Goal: Task Accomplishment & Management: Use online tool/utility

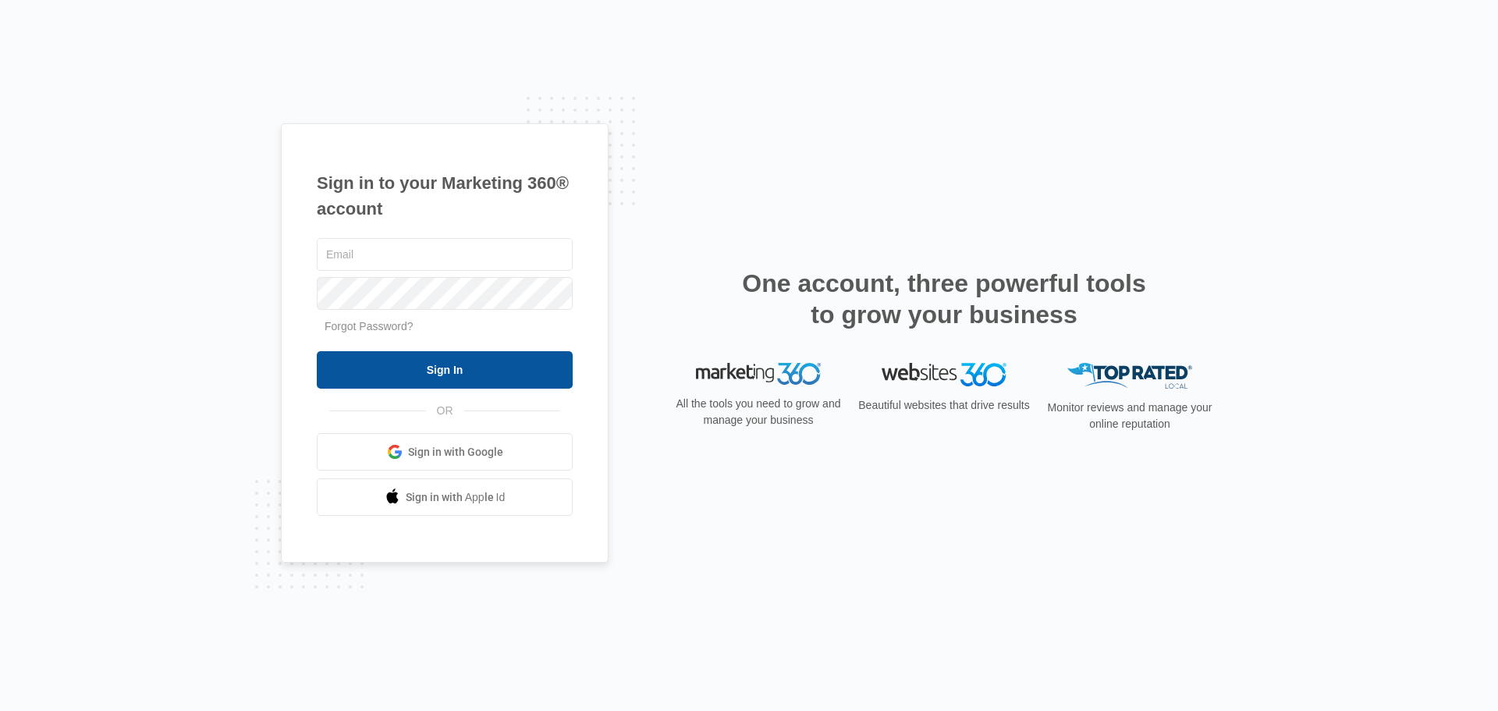
type input "[PERSON_NAME][EMAIL_ADDRESS][DOMAIN_NAME]"
click at [502, 370] on input "Sign In" at bounding box center [445, 369] width 256 height 37
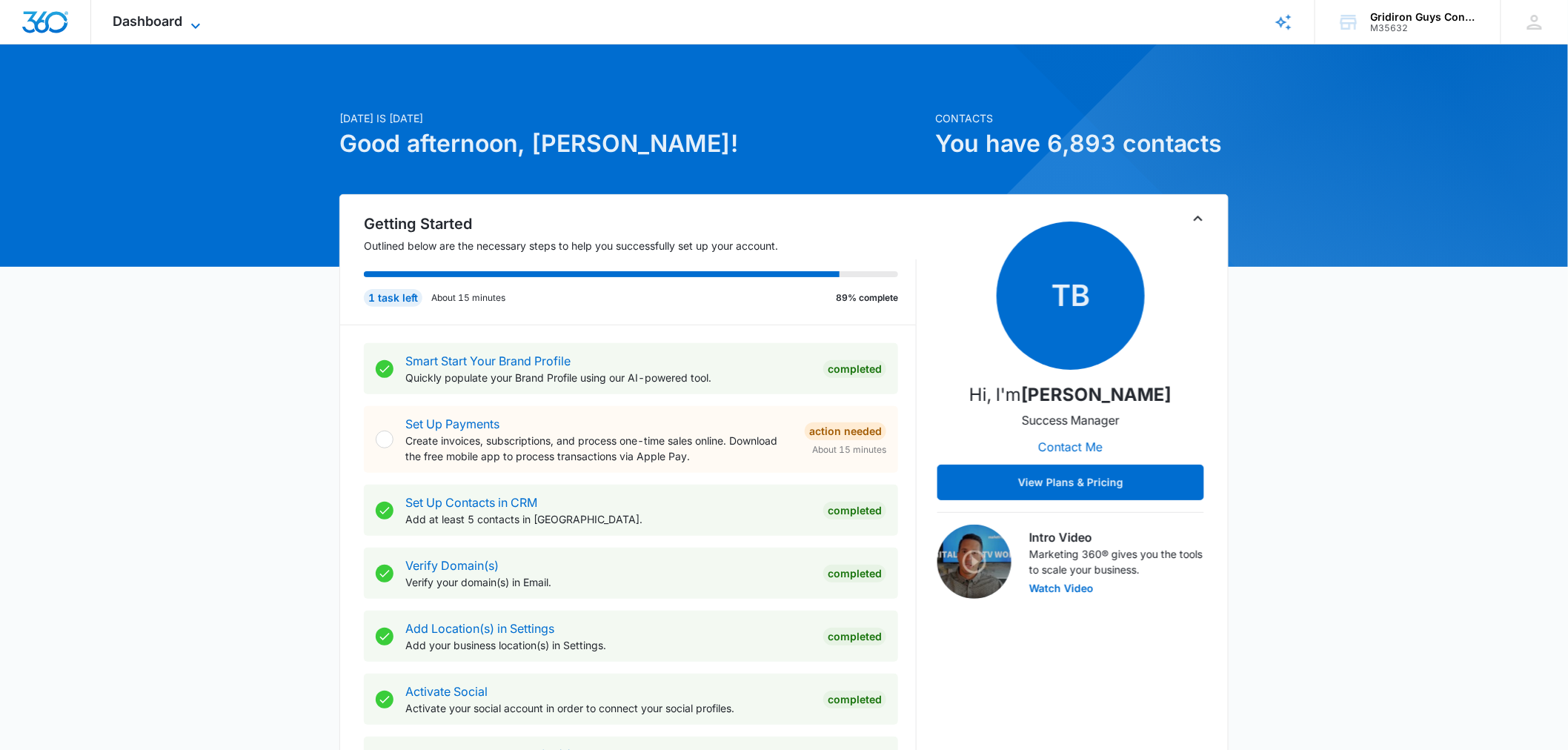
click at [189, 23] on icon at bounding box center [196, 26] width 18 height 18
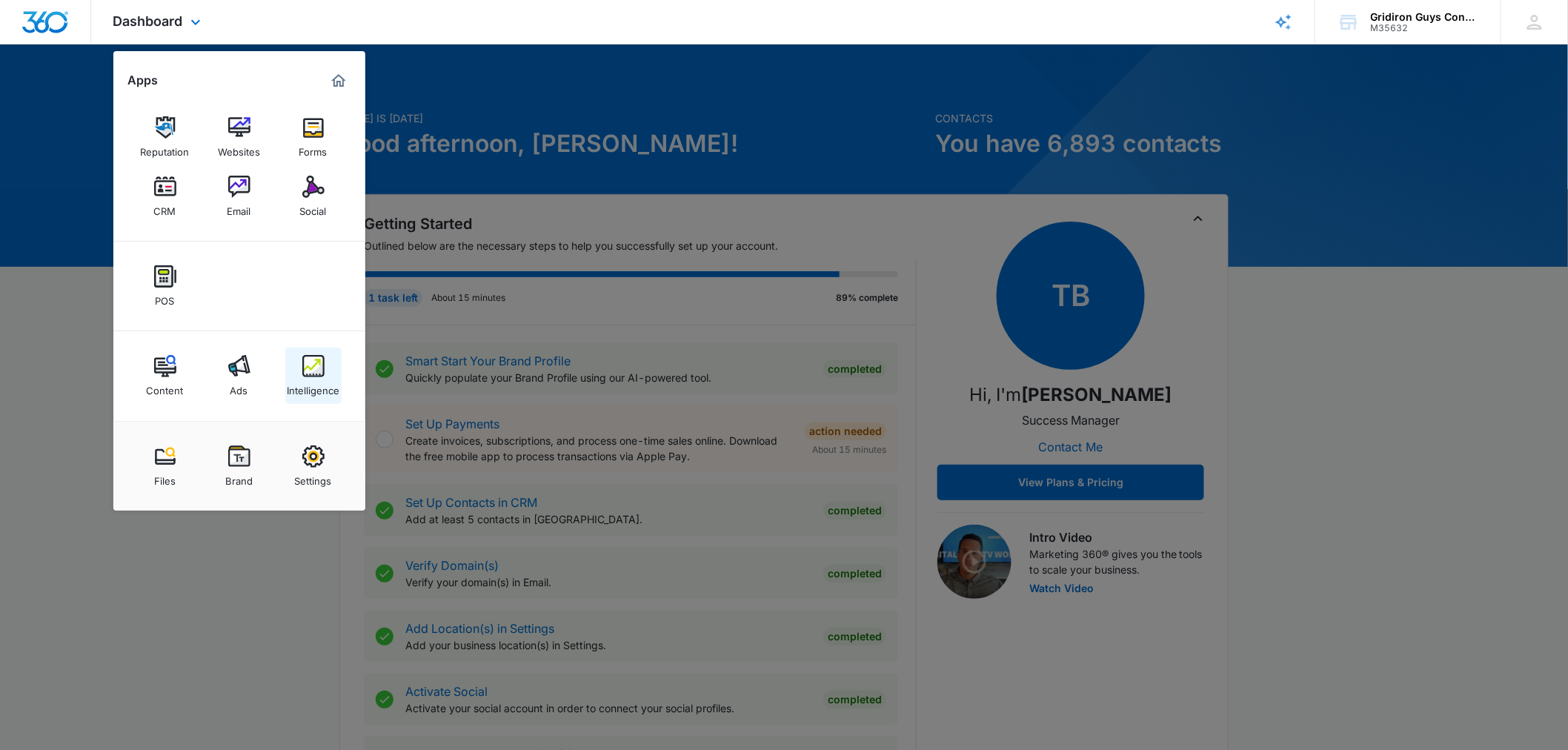
click at [309, 365] on img at bounding box center [312, 366] width 22 height 22
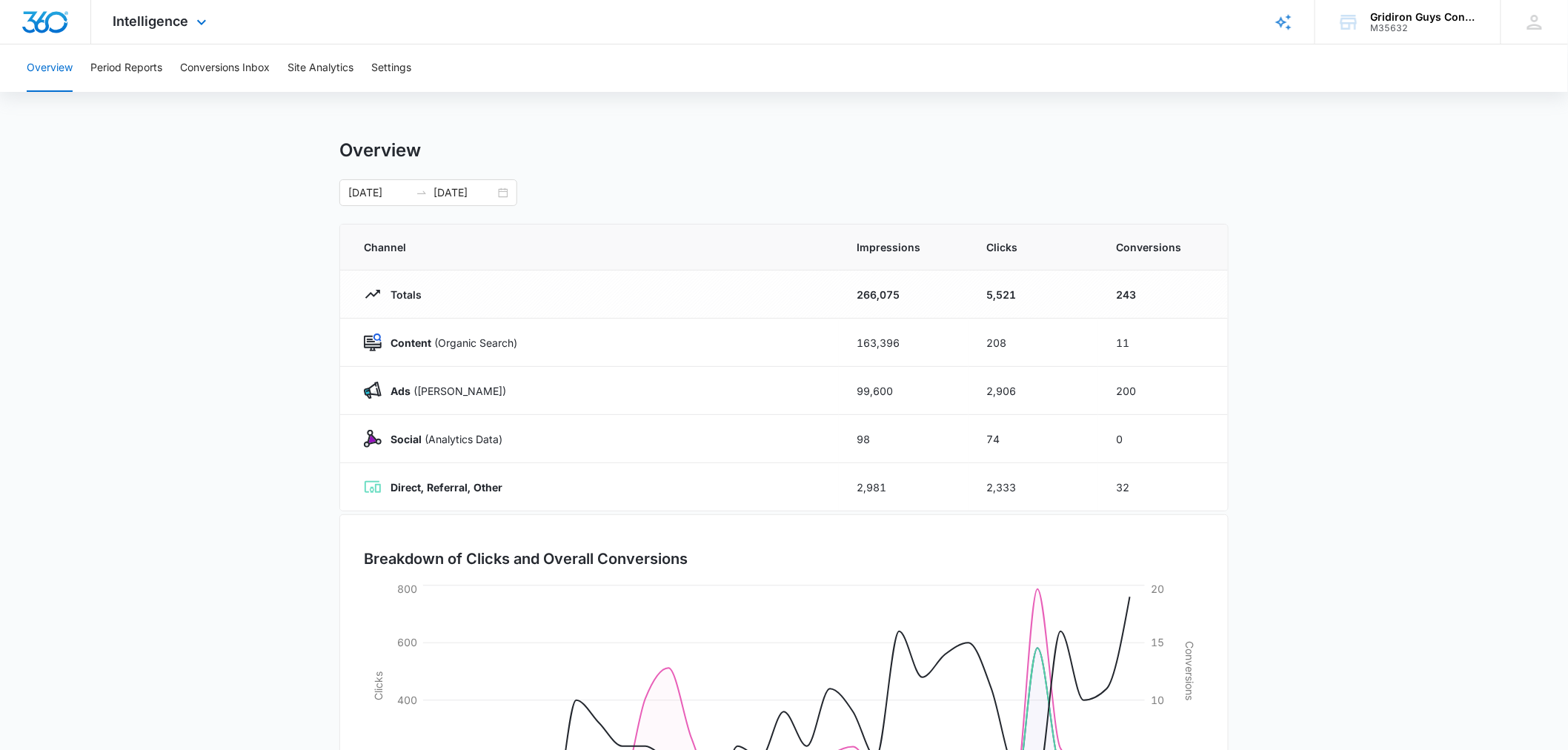
click at [198, 5] on div "Intelligence Apps Reputation Websites Forms CRM Email Social POS Content Ads In…" at bounding box center [161, 22] width 142 height 44
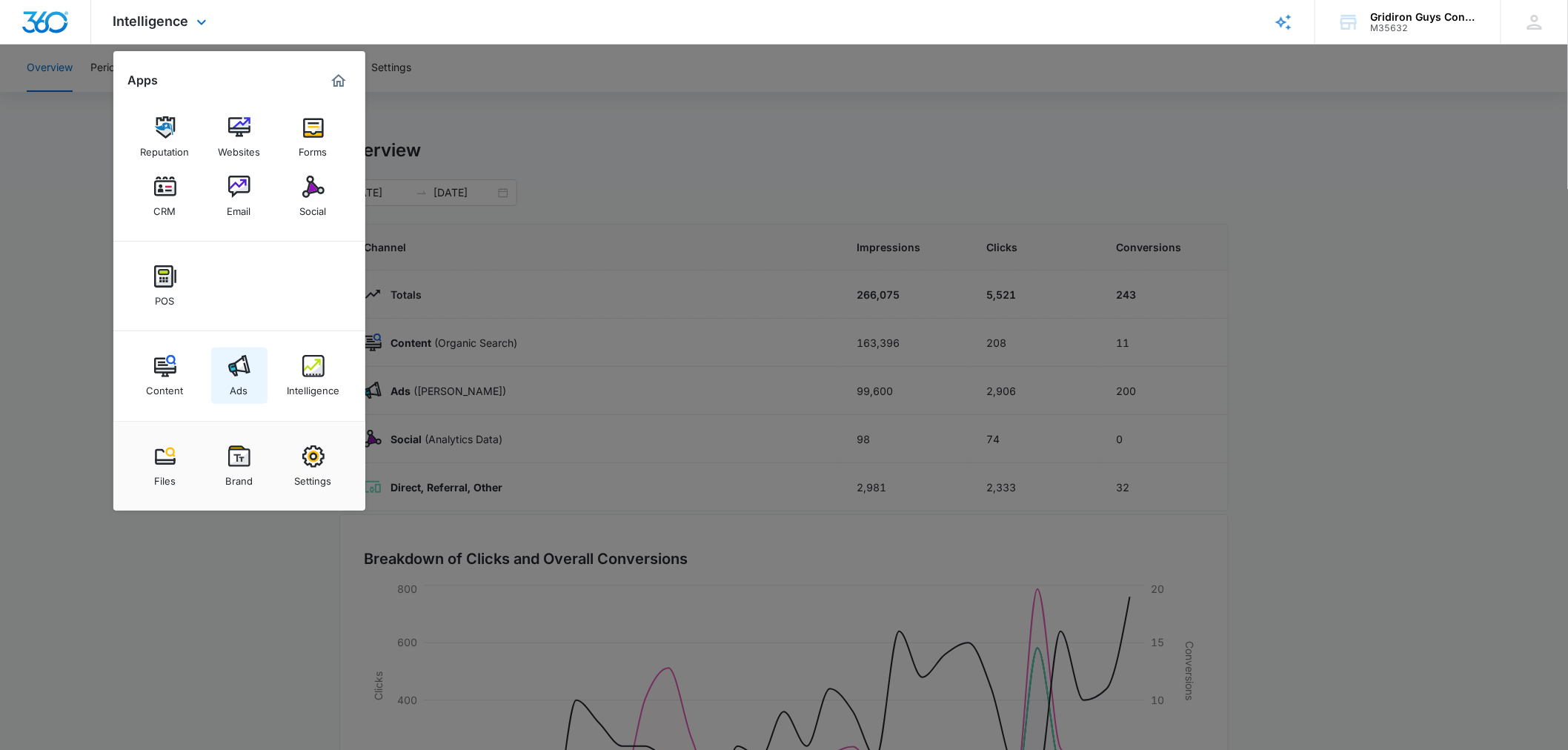
click at [250, 365] on link "Ads" at bounding box center [238, 375] width 56 height 56
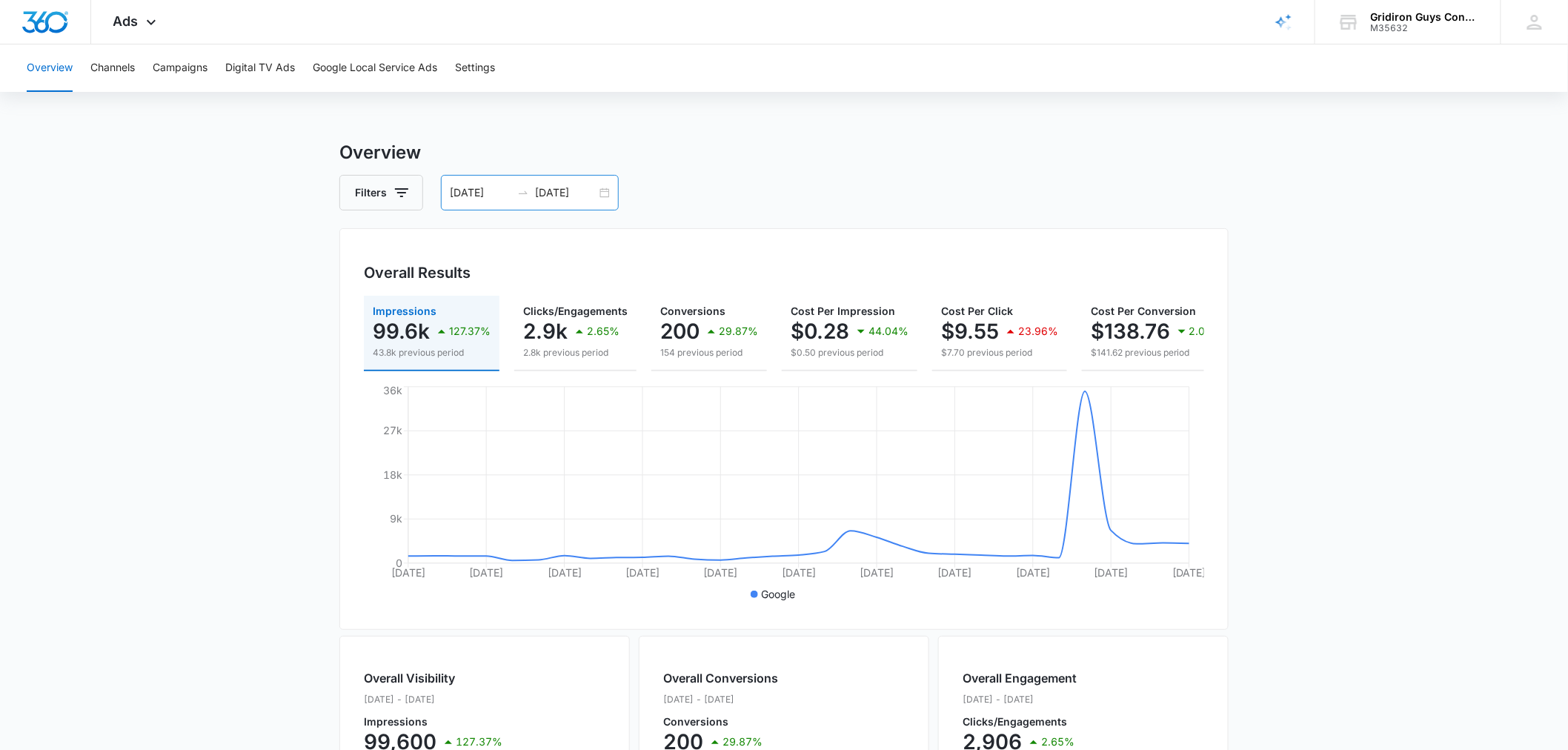
click at [469, 189] on input "07/08/2025" at bounding box center [481, 192] width 62 height 16
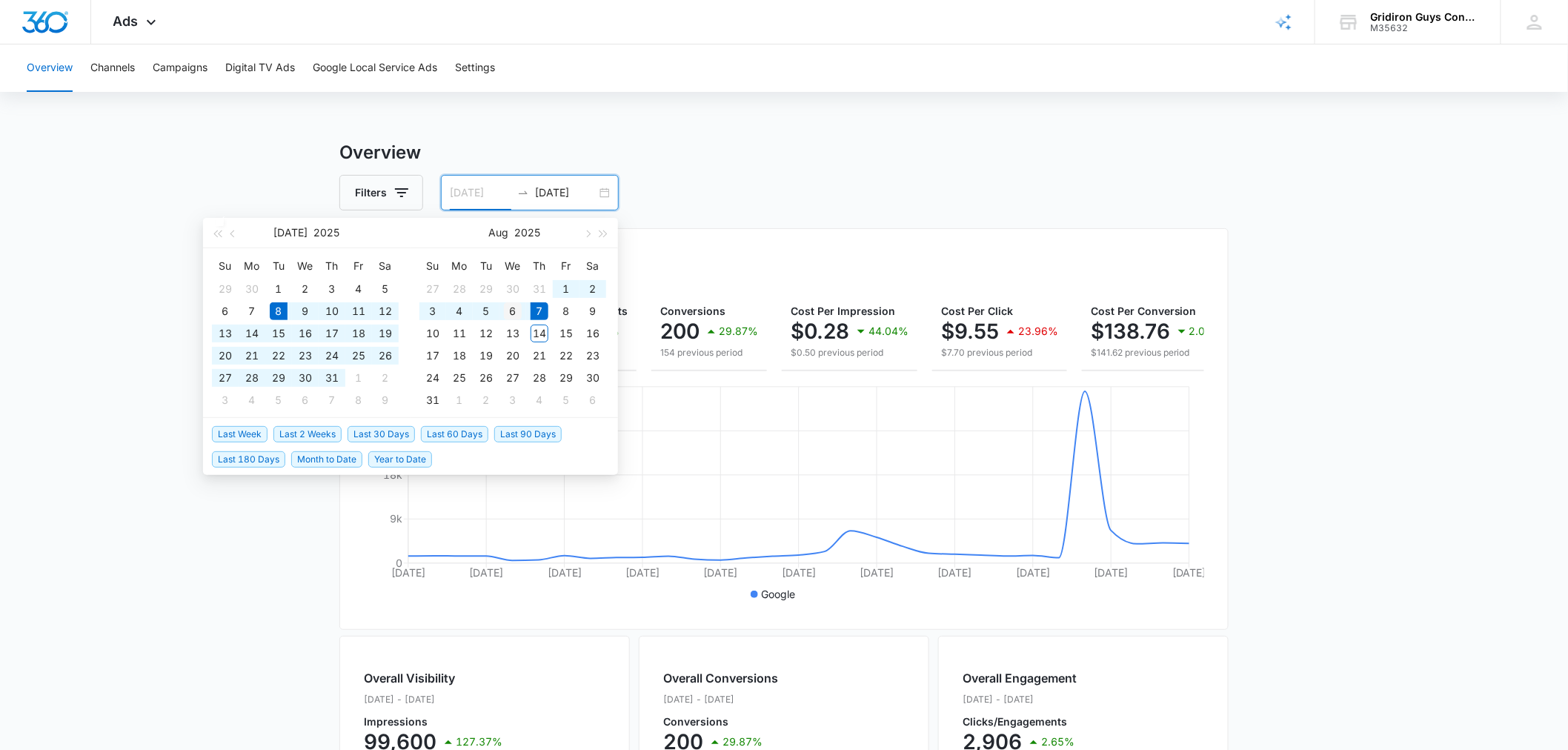
type input "08/06/2025"
click at [515, 311] on div "6" at bounding box center [513, 310] width 18 height 18
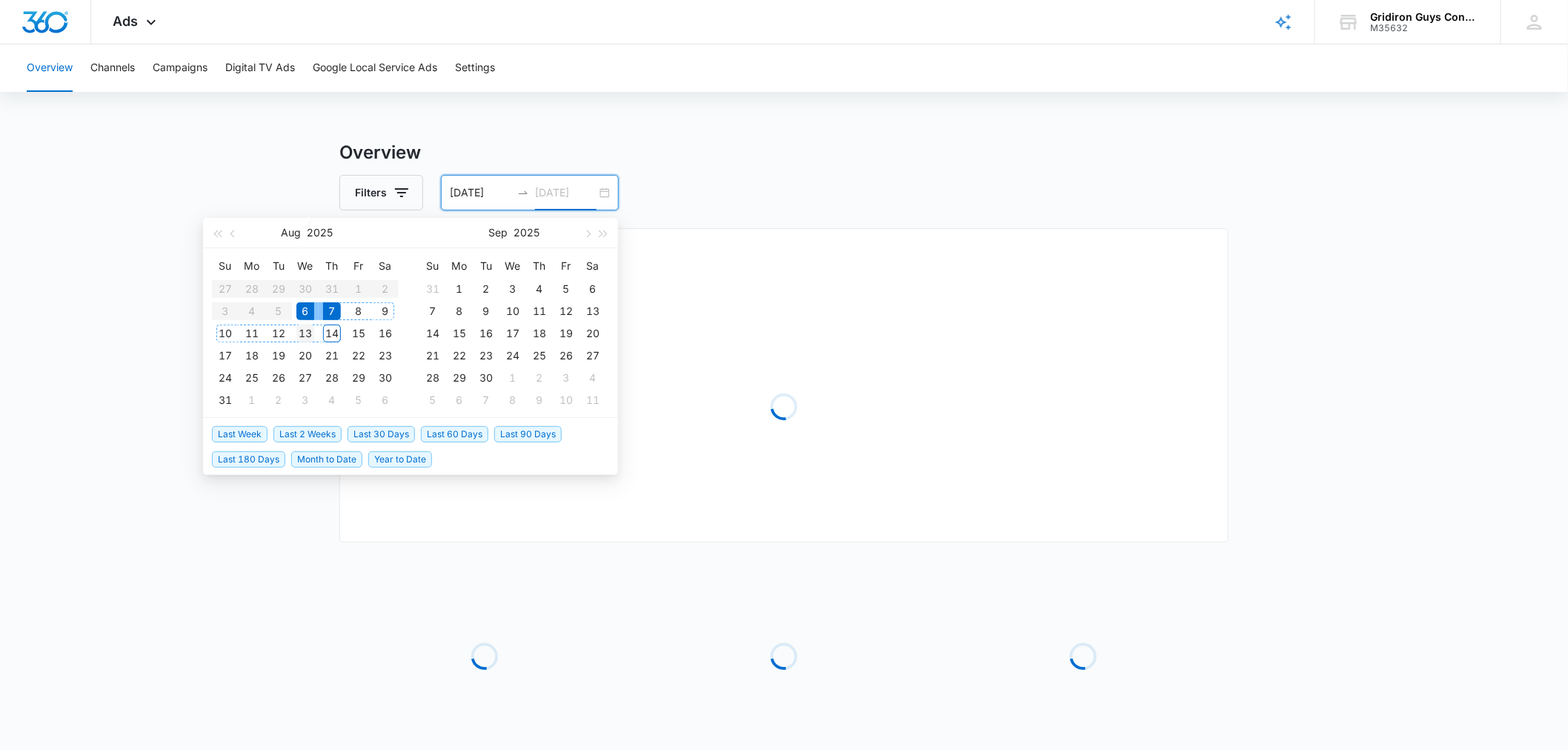
type input "08/13/2025"
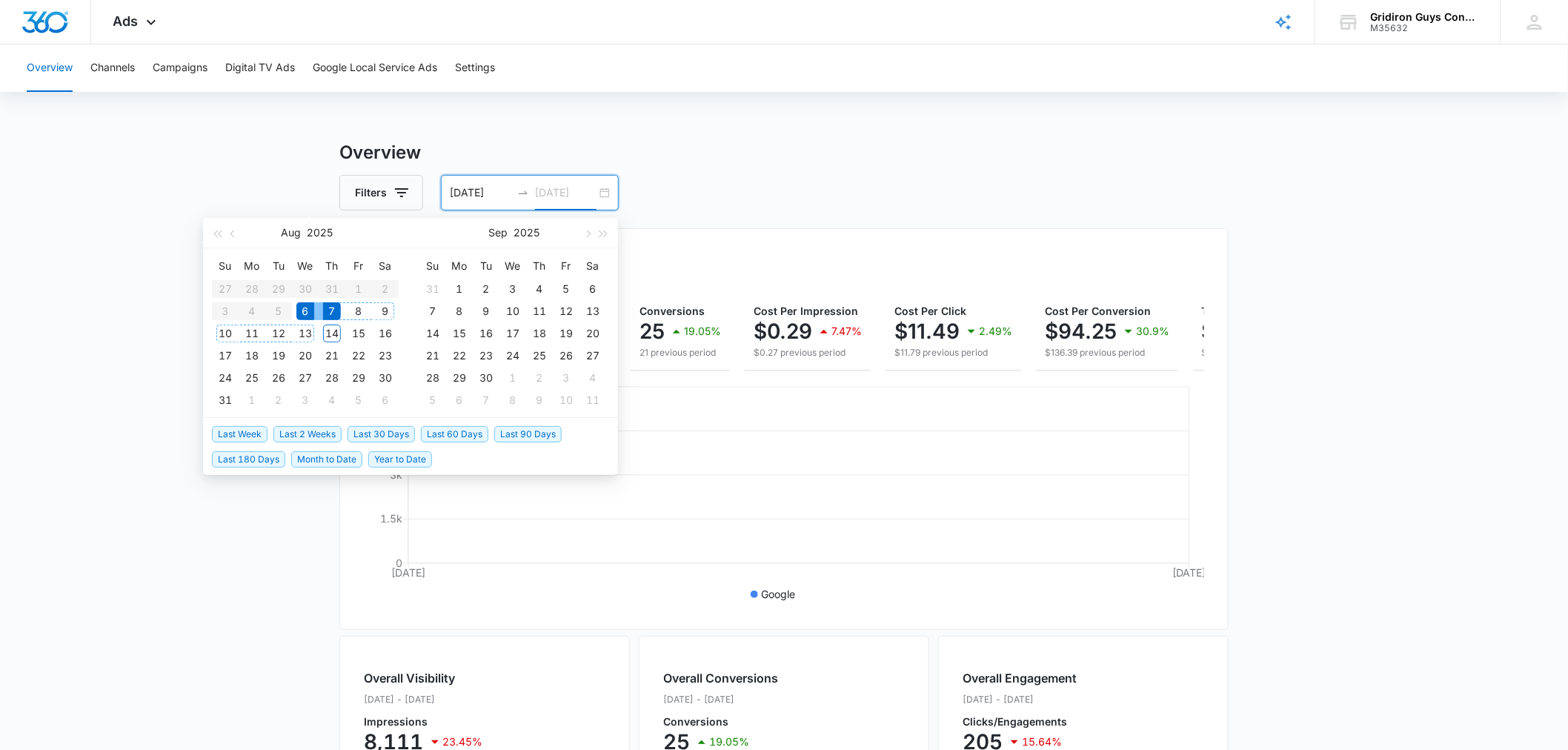
click at [305, 332] on div "13" at bounding box center [305, 333] width 18 height 18
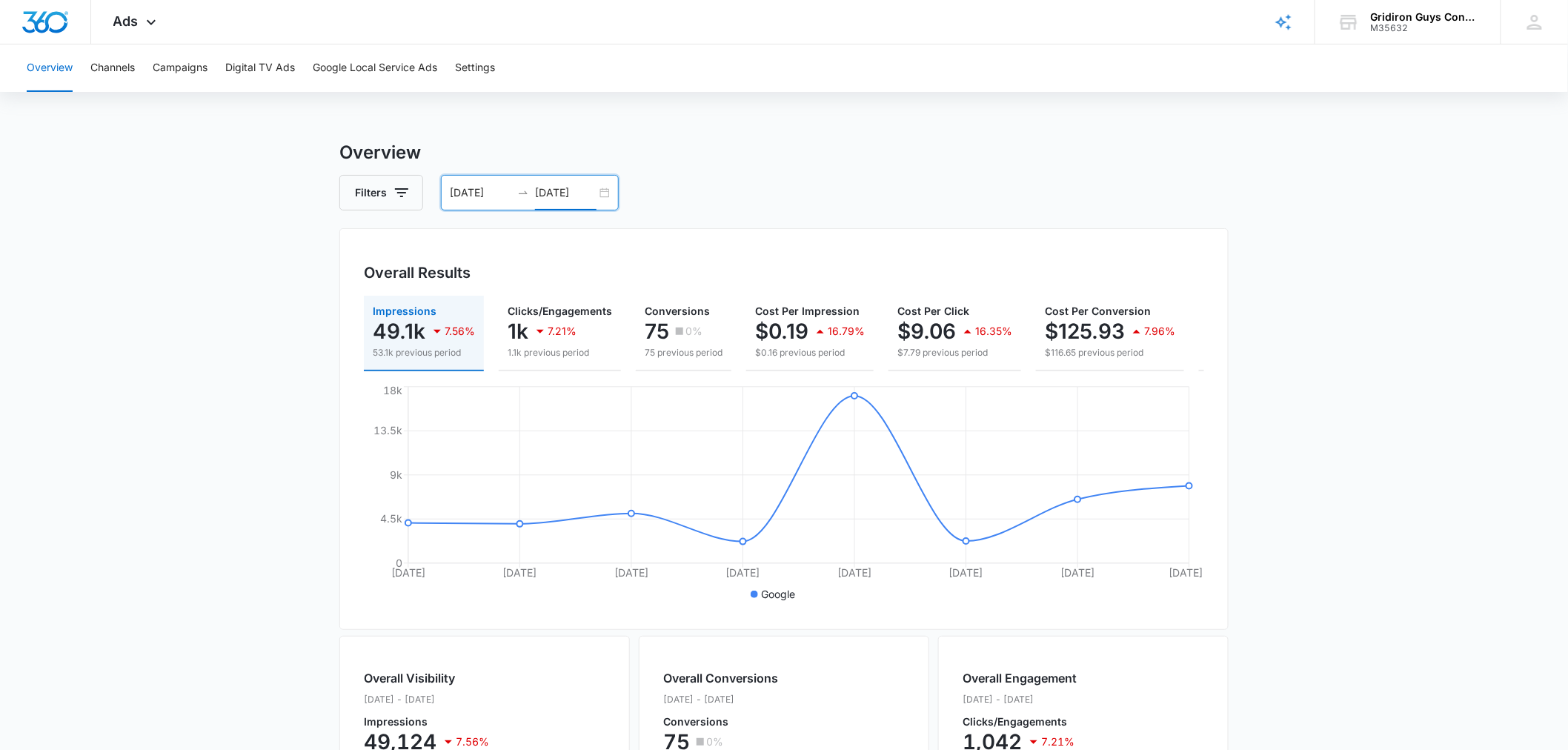
click at [606, 191] on div "08/06/2025 08/13/2025" at bounding box center [529, 192] width 178 height 35
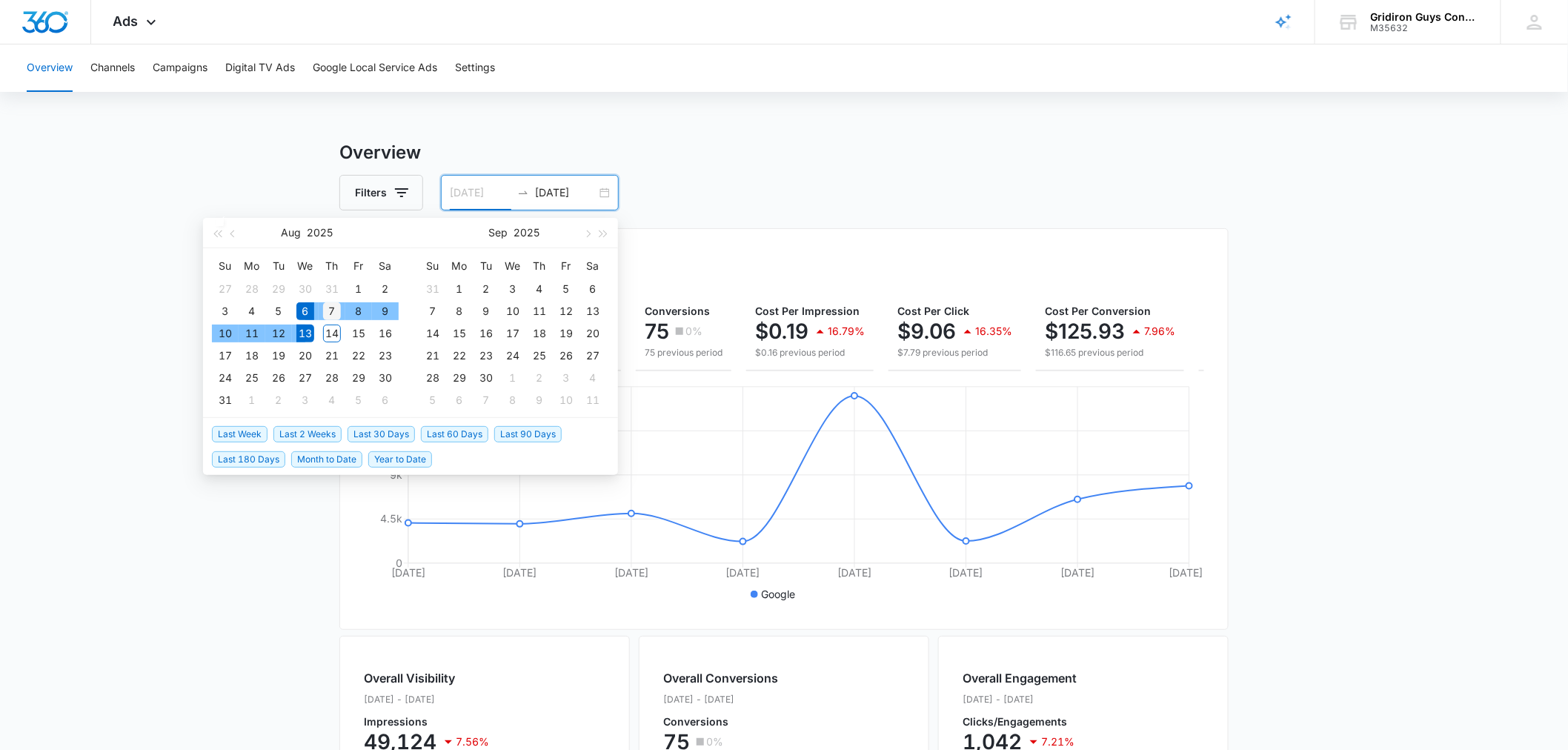
type input "08/07/2025"
click at [332, 307] on div "7" at bounding box center [331, 310] width 18 height 18
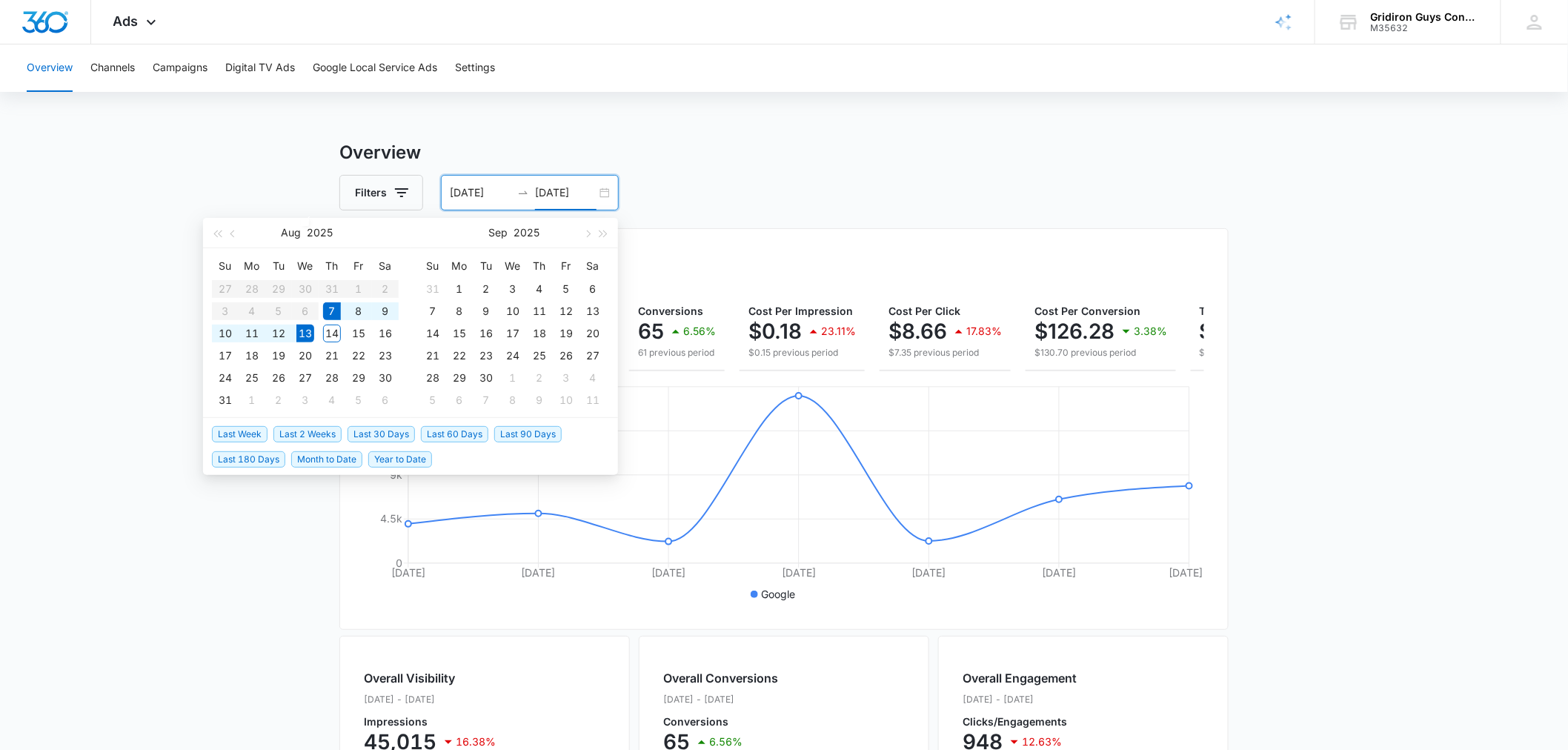
type input "08/13/2025"
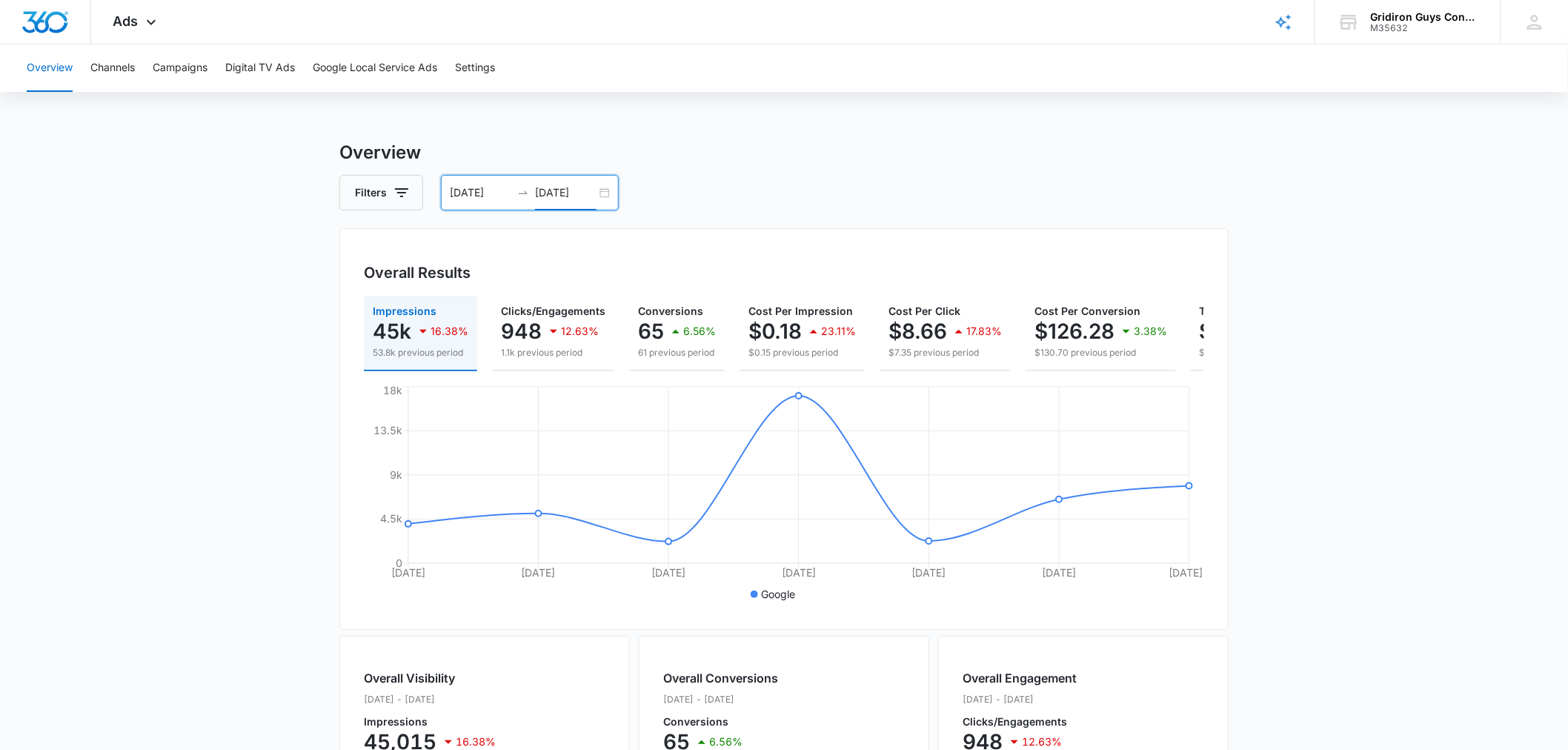
click at [158, 186] on main "Overview Filters 08/07/2025 08/13/2025 Overall Results Impressions 45k 16.38% 5…" at bounding box center [784, 671] width 1568 height 1064
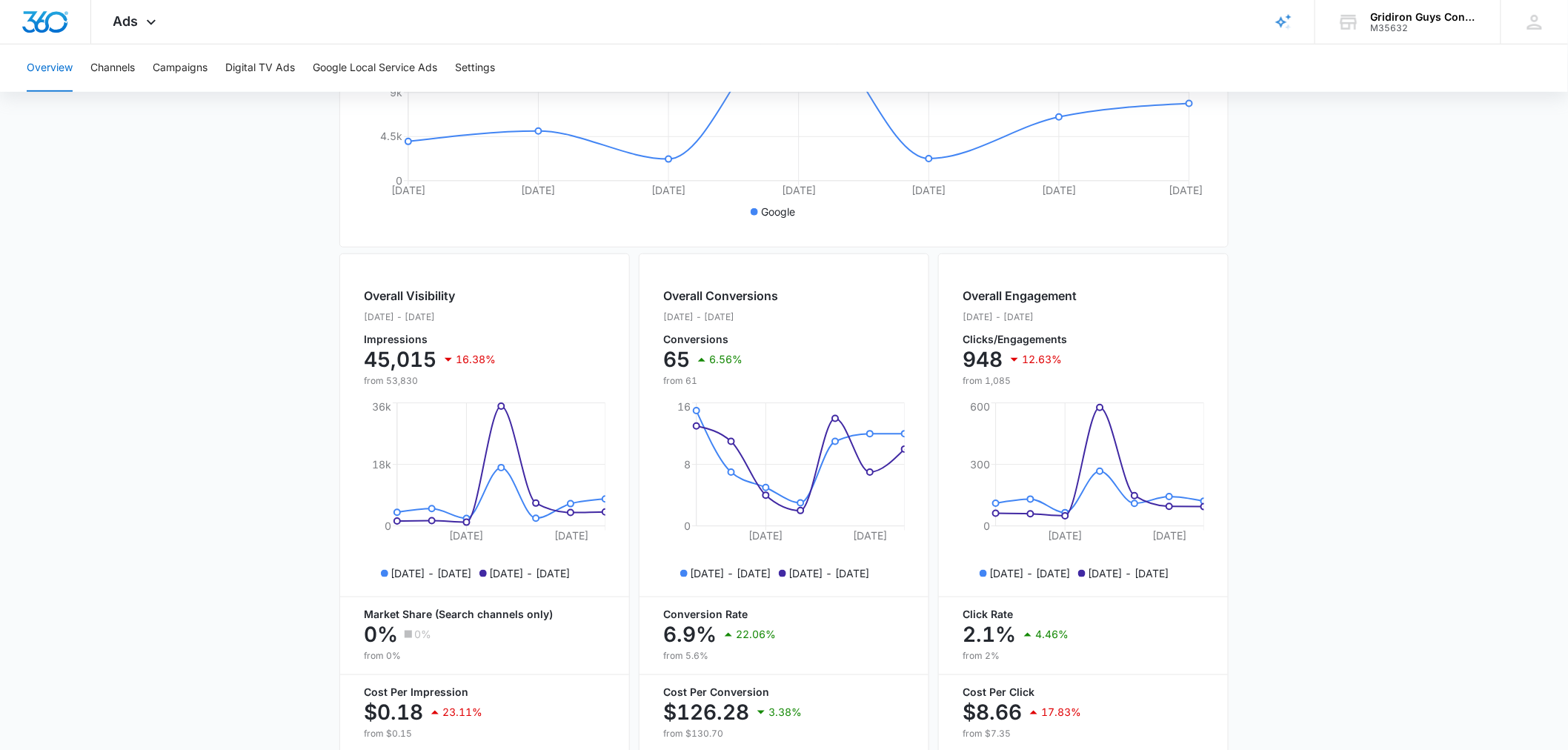
scroll to position [411, 0]
